Goal: Task Accomplishment & Management: Use online tool/utility

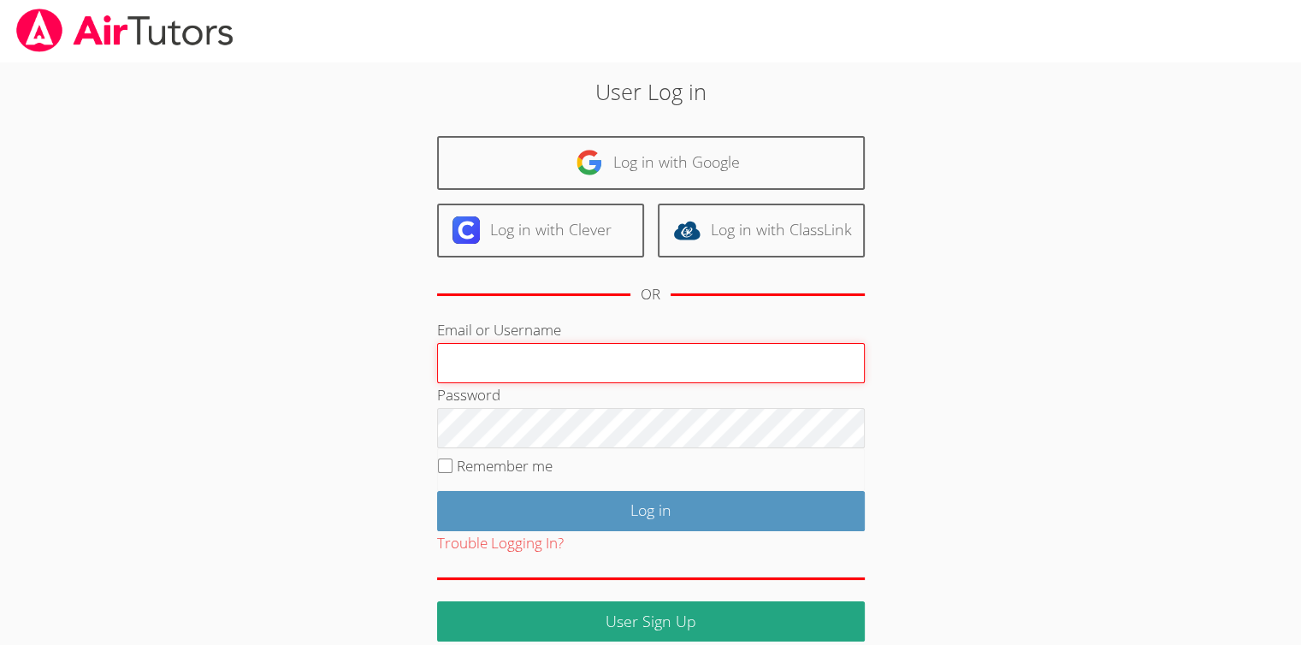
type input "[EMAIL_ADDRESS][DOMAIN_NAME]"
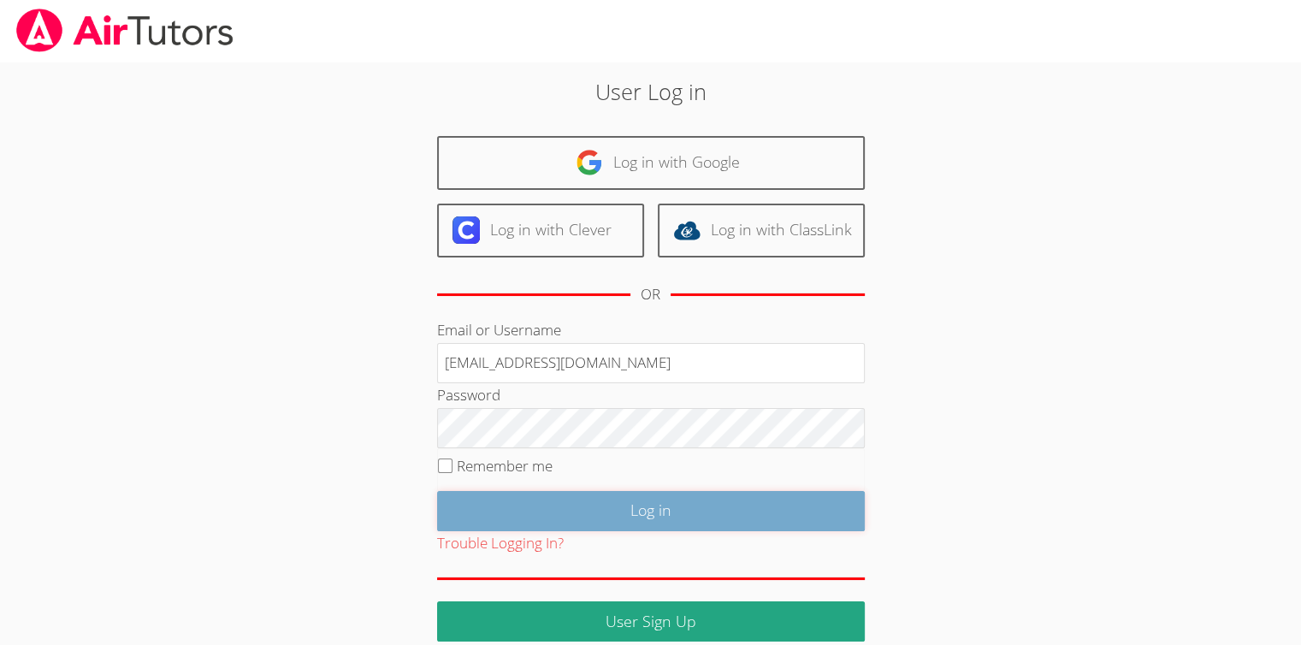
click at [659, 516] on input "Log in" at bounding box center [651, 511] width 428 height 40
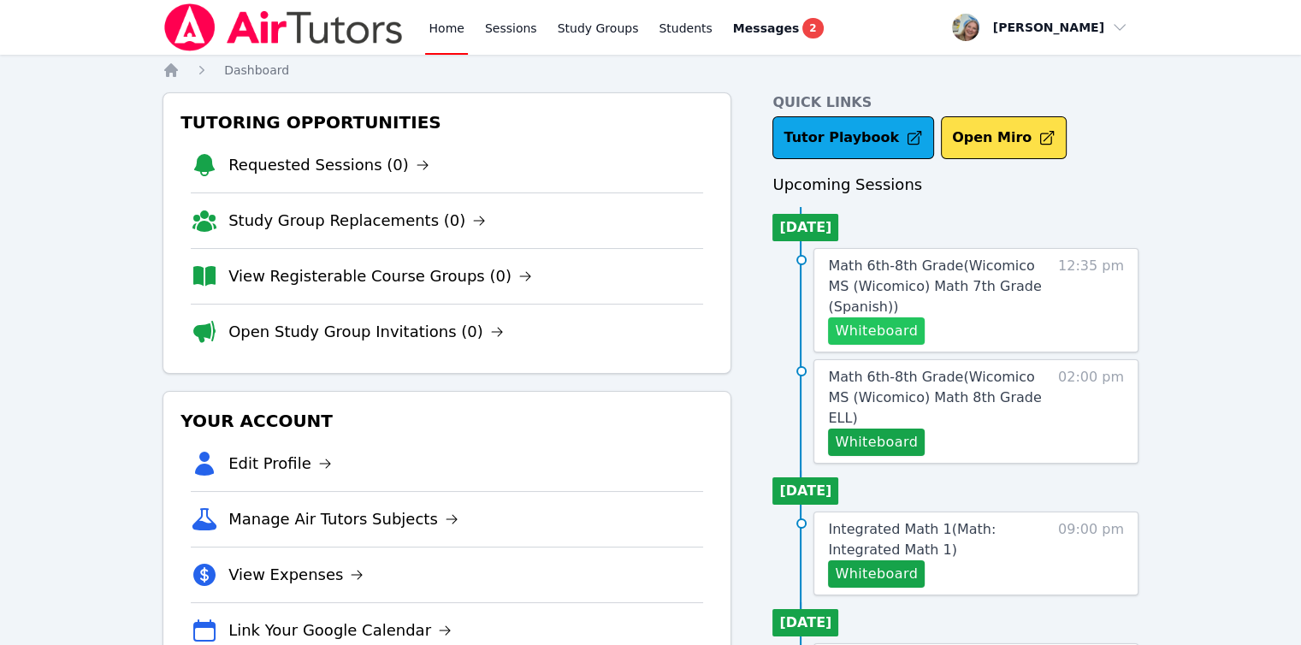
click at [900, 324] on button "Whiteboard" at bounding box center [876, 330] width 97 height 27
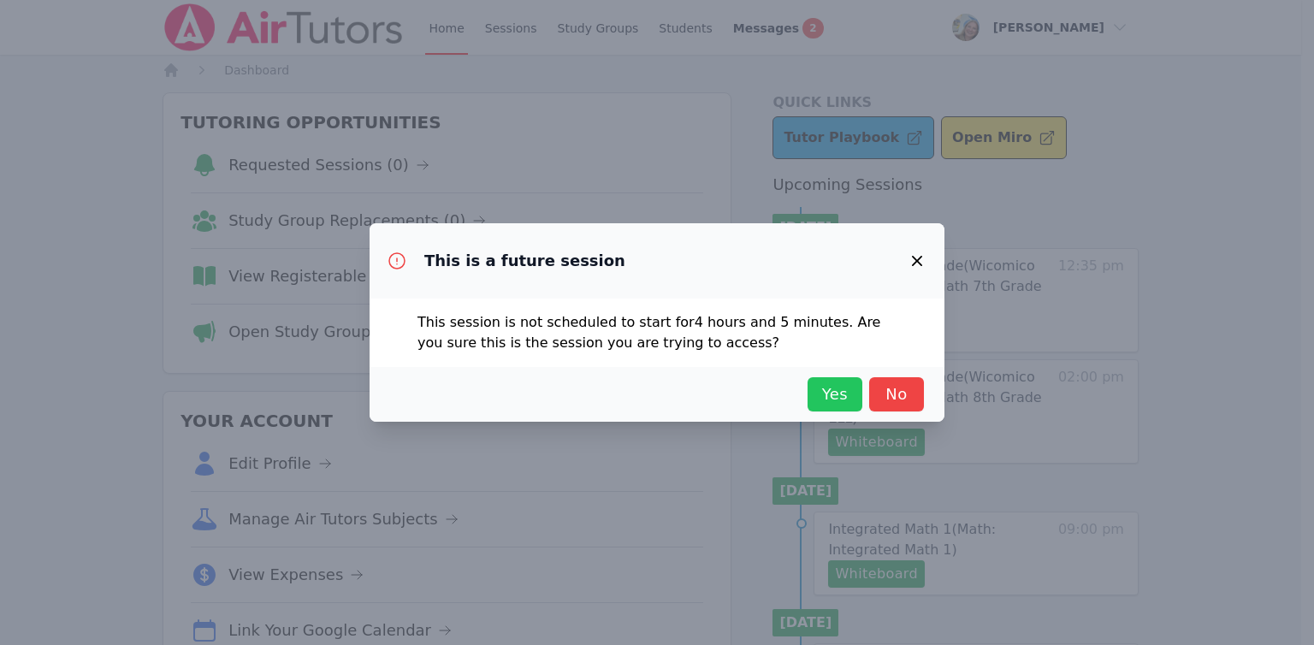
click at [855, 387] on button "Yes" at bounding box center [835, 394] width 55 height 34
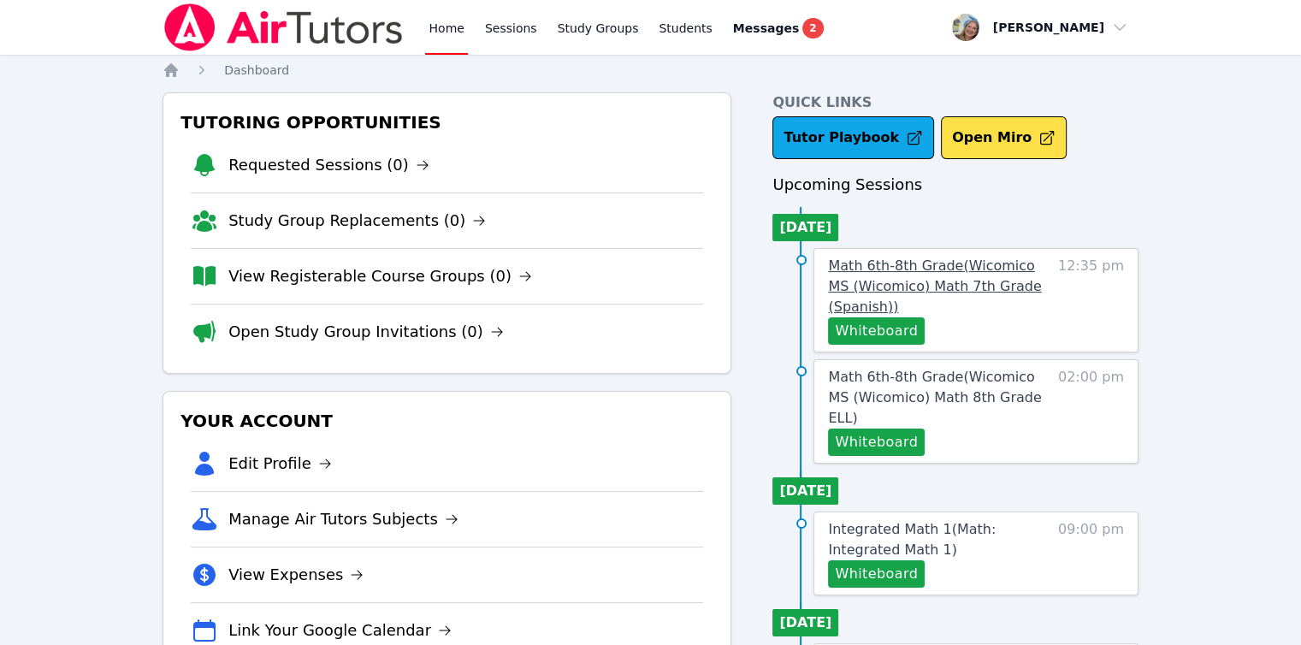
click at [879, 278] on span "Math 6th-8th Grade ( Wicomico MS (Wicomico) Math 7th Grade (Spanish) )" at bounding box center [934, 286] width 213 height 57
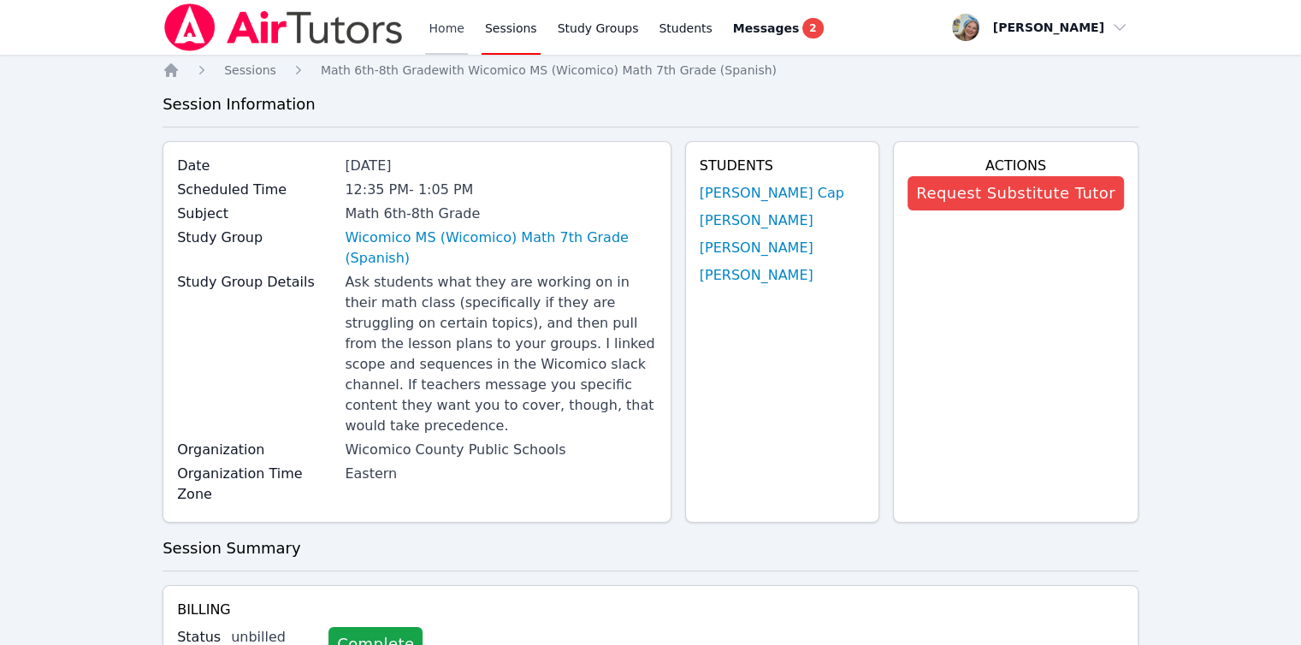
click at [463, 21] on link "Home" at bounding box center [446, 27] width 42 height 55
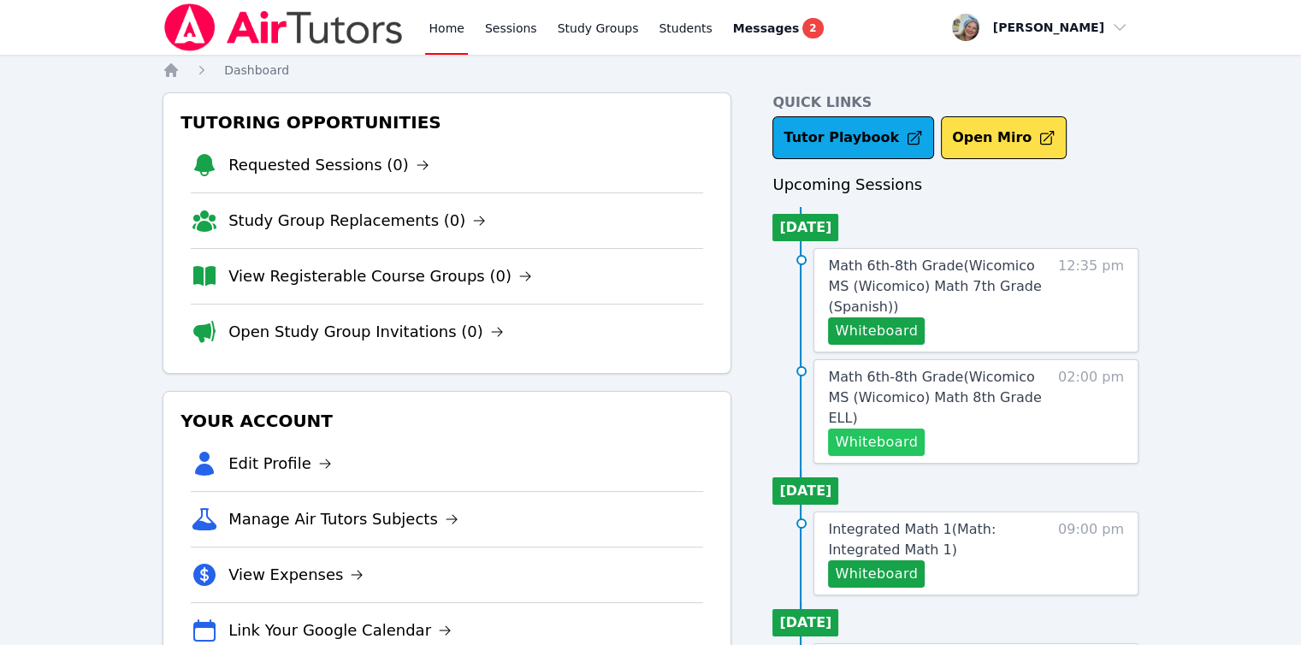
click at [884, 429] on button "Whiteboard" at bounding box center [876, 442] width 97 height 27
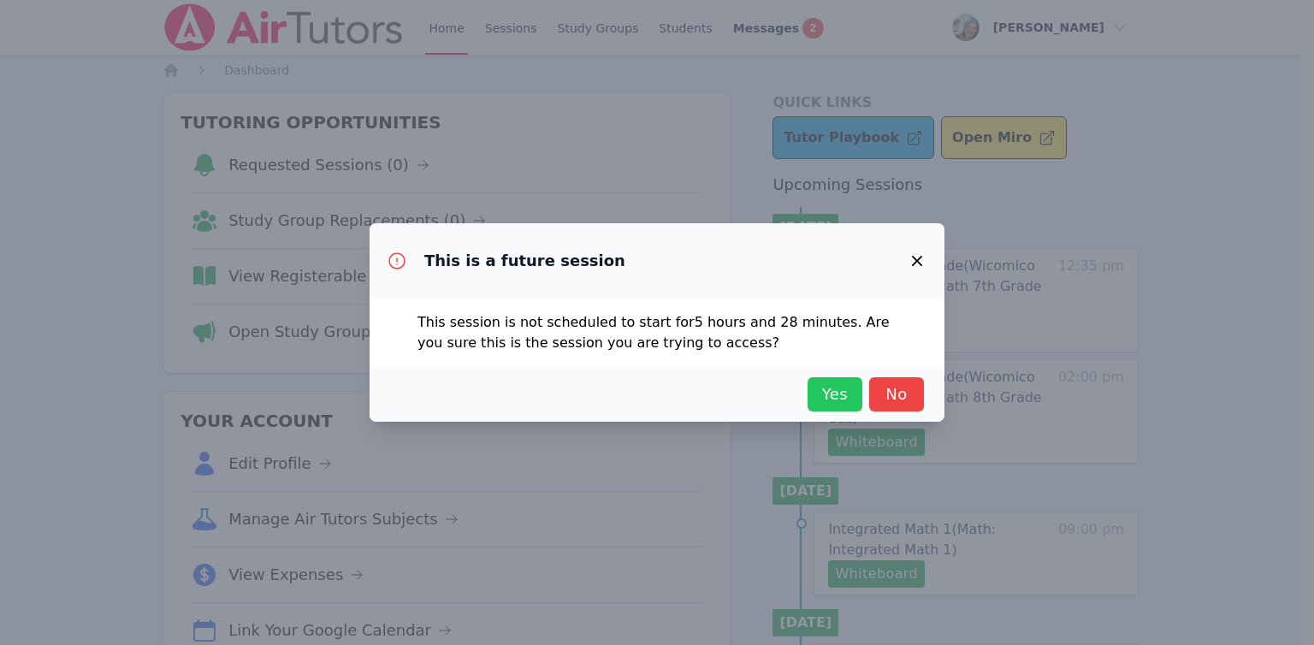
click at [836, 394] on span "Yes" at bounding box center [835, 394] width 38 height 24
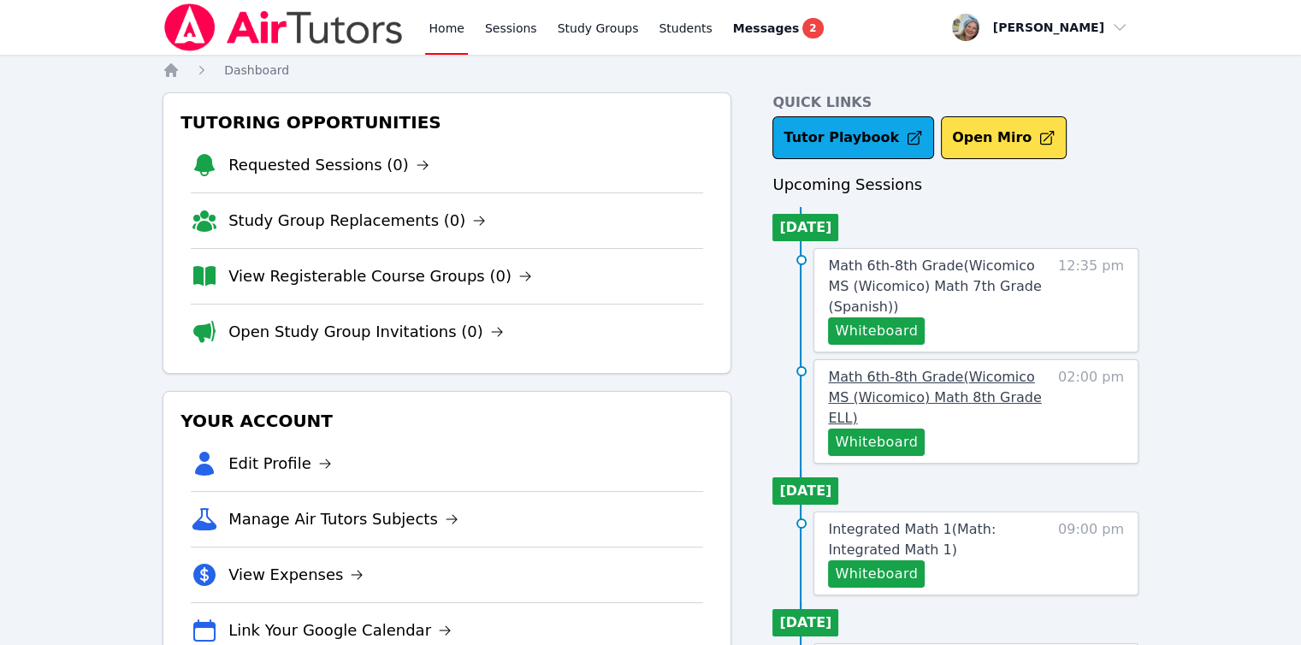
click at [897, 388] on span "Math 6th-8th Grade ( Wicomico MS (Wicomico) Math 8th Grade ELL )" at bounding box center [934, 397] width 213 height 57
